Goal: Check status: Check status

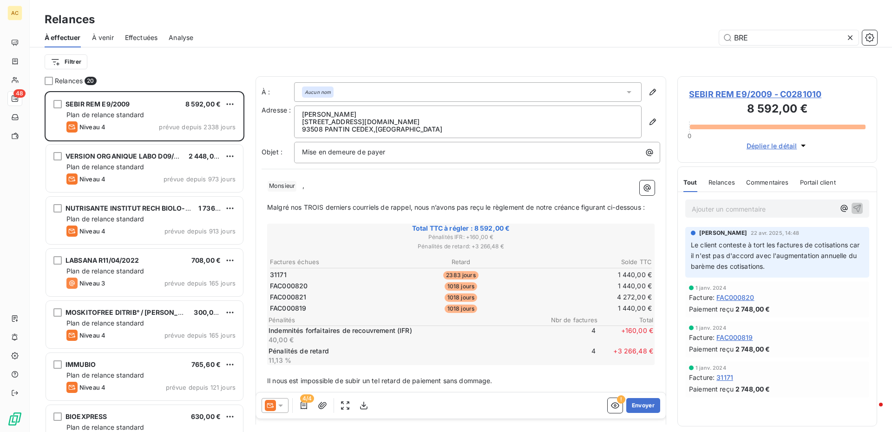
scroll to position [334, 193]
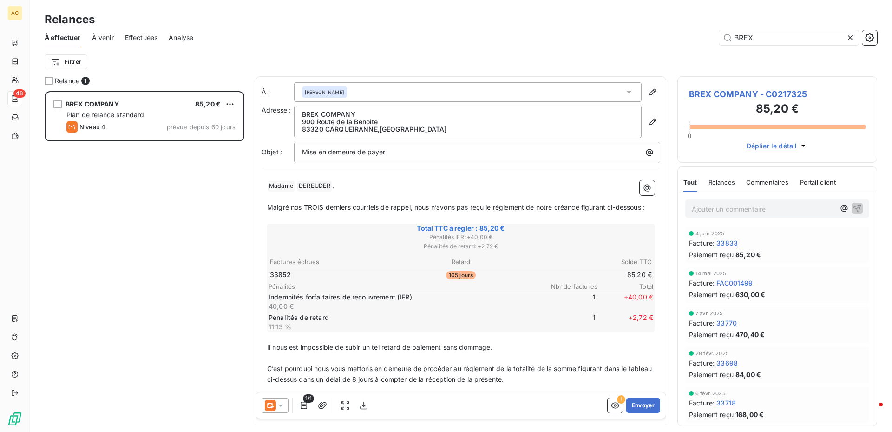
scroll to position [334, 193]
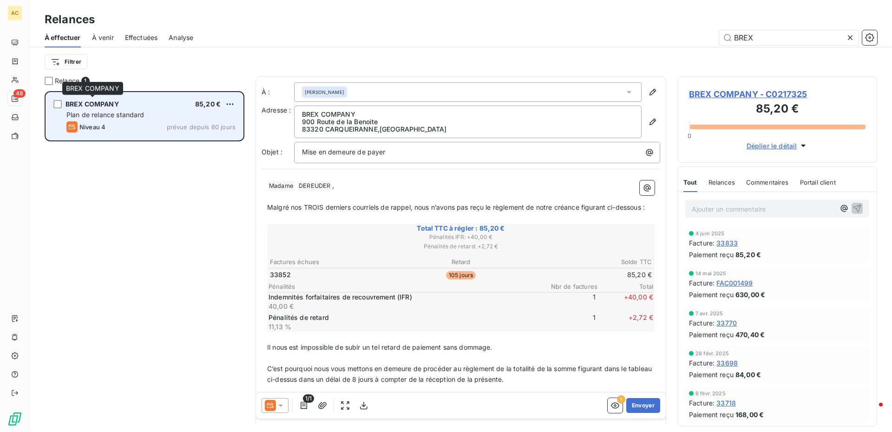
click at [76, 106] on span "BREX COMPANY" at bounding box center [92, 104] width 53 height 8
click at [77, 107] on span "BREX COMPANY" at bounding box center [92, 104] width 53 height 8
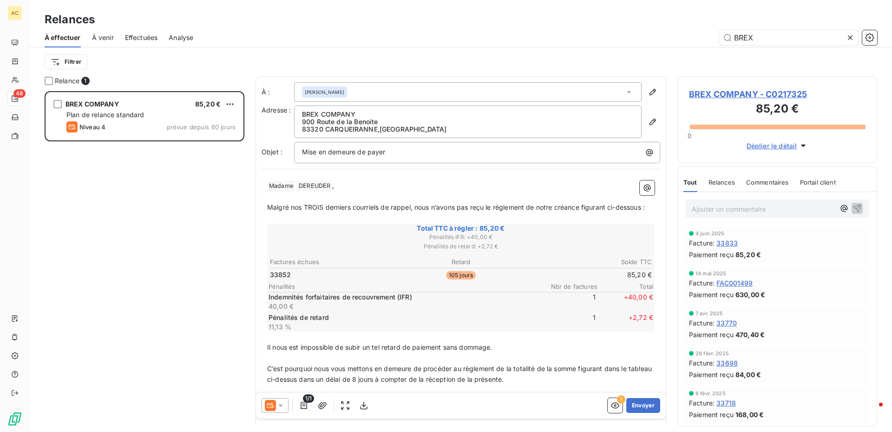
click at [106, 208] on div "BREX COMPANY 85,20 € Plan de relance standard Niveau 4 prévue depuis 60 jours" at bounding box center [145, 261] width 200 height 341
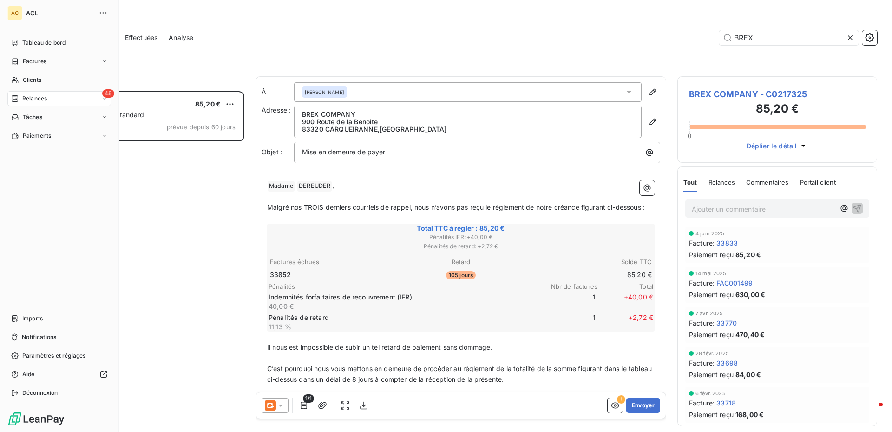
click at [33, 97] on span "Relances" at bounding box center [34, 98] width 25 height 8
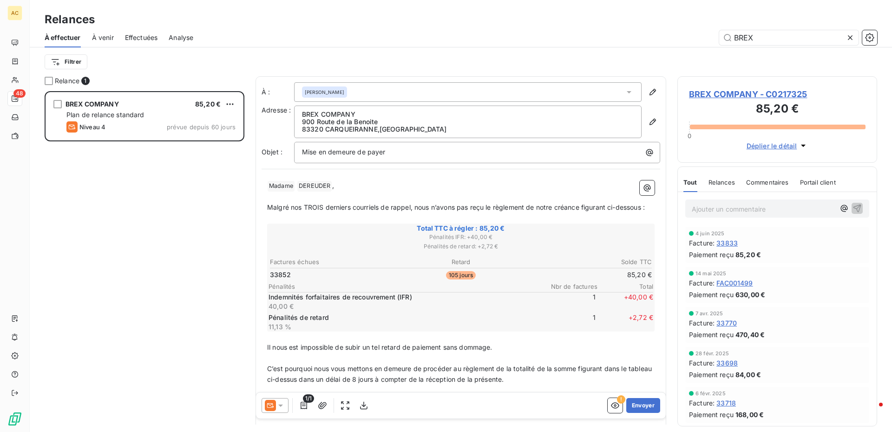
click at [182, 220] on div "BREX COMPANY 85,20 € Plan de relance standard Niveau 4 prévue depuis 60 jours" at bounding box center [145, 261] width 200 height 341
click at [799, 33] on input "BREX" at bounding box center [789, 37] width 139 height 15
type input "B"
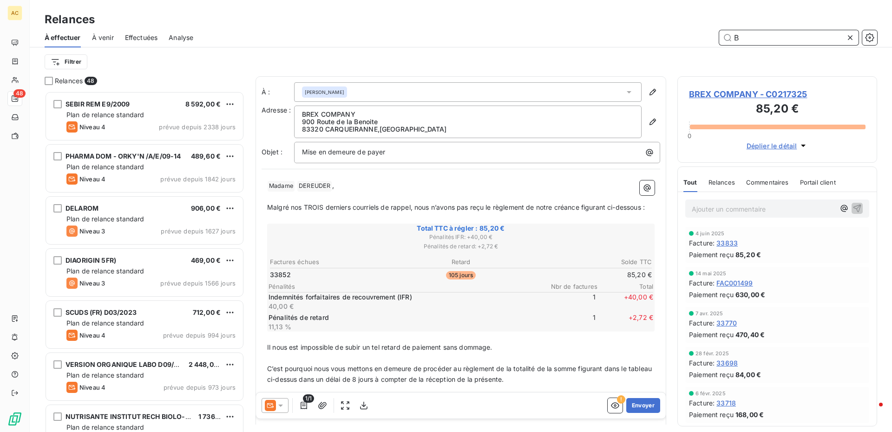
type input "B"
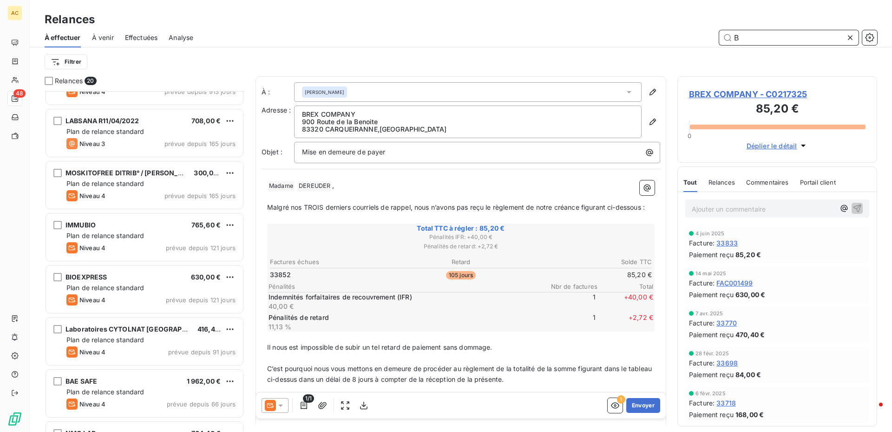
scroll to position [419, 0]
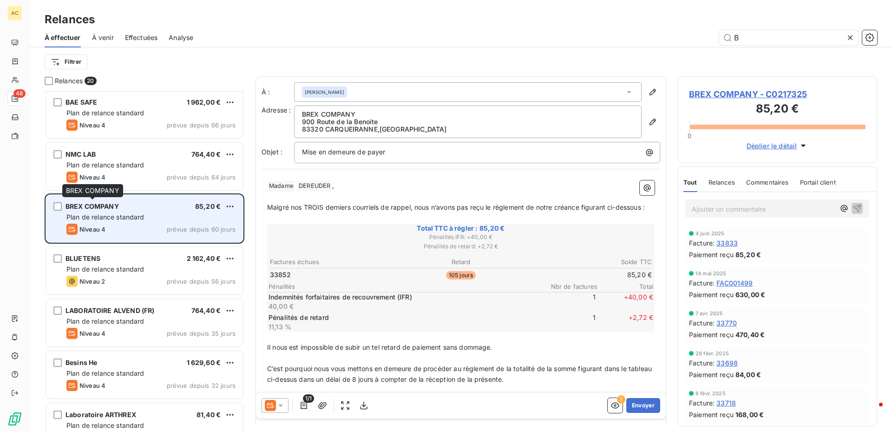
click at [83, 206] on span "BREX COMPANY" at bounding box center [92, 206] width 53 height 8
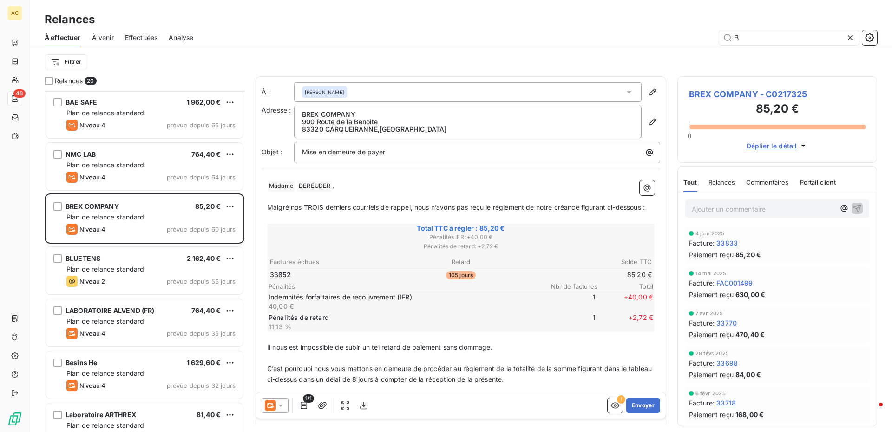
click at [697, 92] on span "BREX COMPANY - C0217325" at bounding box center [777, 94] width 177 height 13
